Goal: Transaction & Acquisition: Purchase product/service

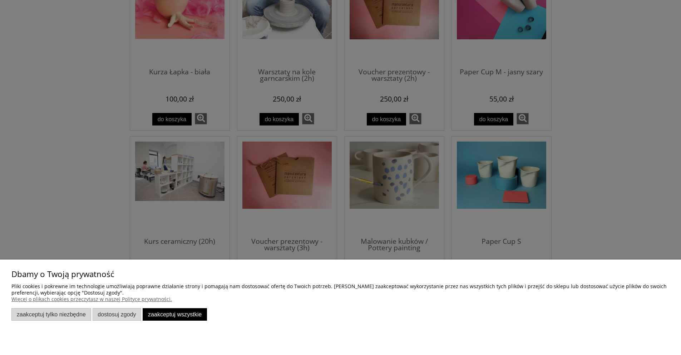
scroll to position [465, 0]
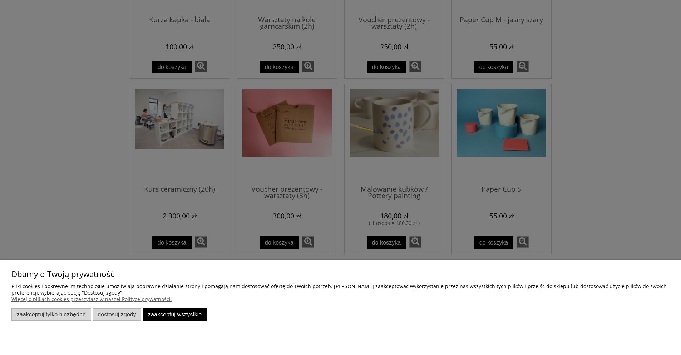
click at [98, 138] on div at bounding box center [340, 177] width 681 height 355
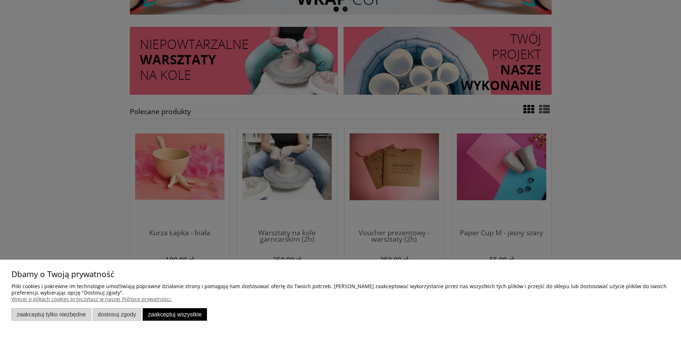
scroll to position [250, 0]
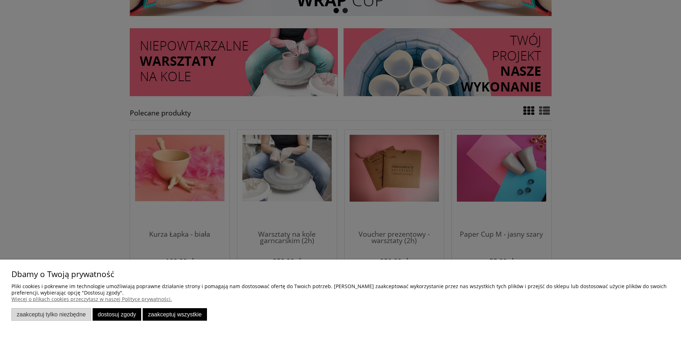
click at [114, 315] on button "Dostosuj zgody" at bounding box center [117, 314] width 49 height 13
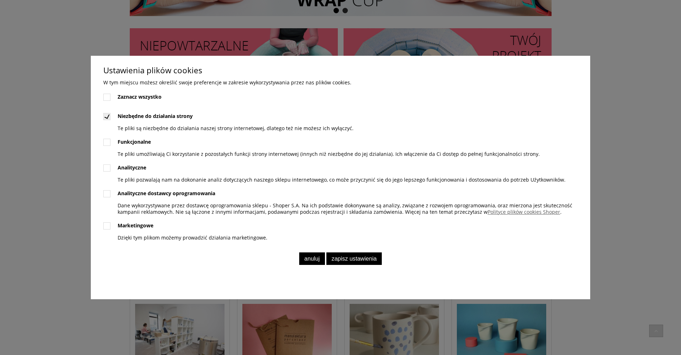
click at [315, 258] on button "Anuluj" at bounding box center [312, 258] width 26 height 13
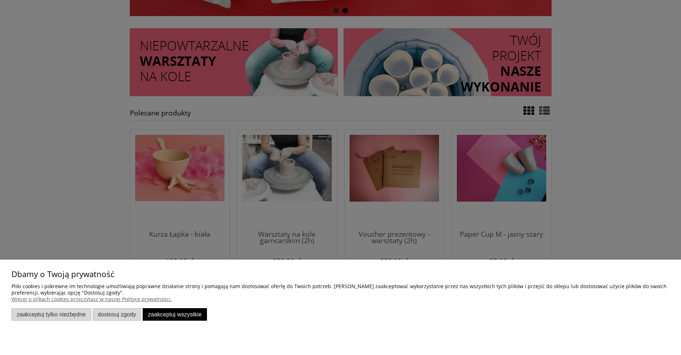
click at [174, 306] on div "Dbamy o Twoją prywatność Pliki cookies i pokrewne im technologie umożliwiają po…" at bounding box center [340, 296] width 658 height 50
click at [86, 315] on button "Zaakceptuj tylko niezbędne" at bounding box center [51, 314] width 80 height 13
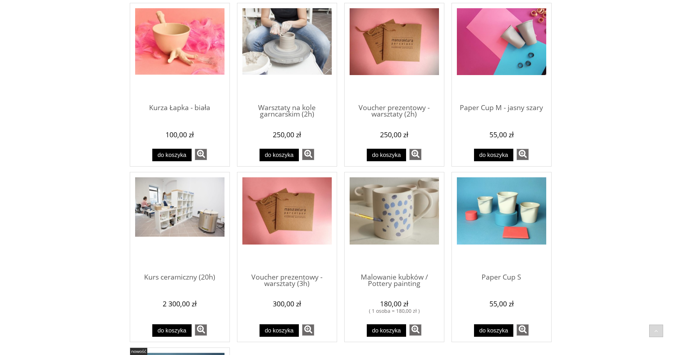
scroll to position [393, 0]
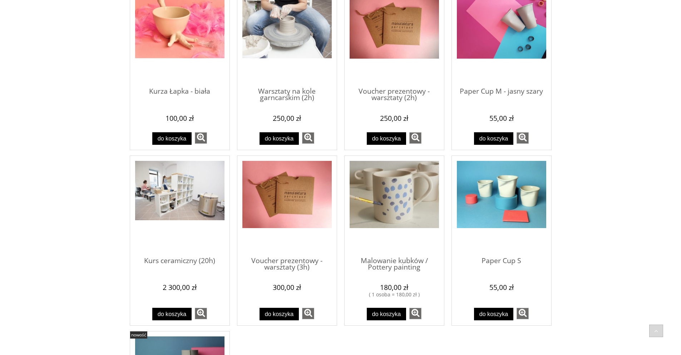
click at [511, 193] on img "Przejdź do produktu Paper Cup S" at bounding box center [501, 194] width 89 height 67
